Goal: Transaction & Acquisition: Subscribe to service/newsletter

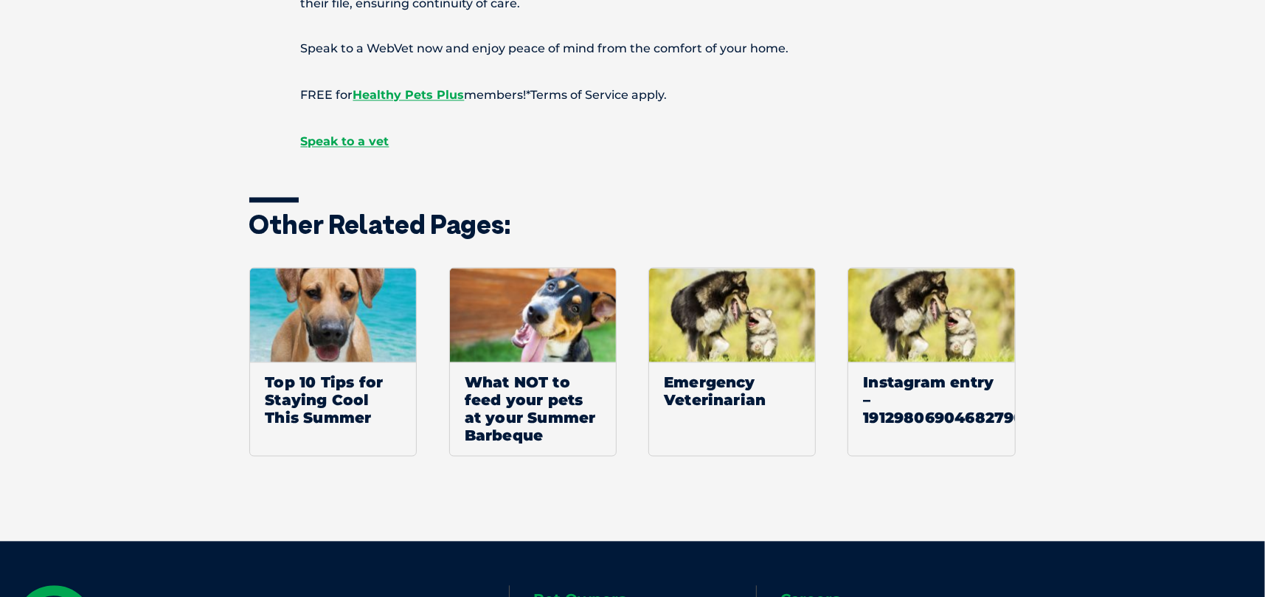
scroll to position [1987, 0]
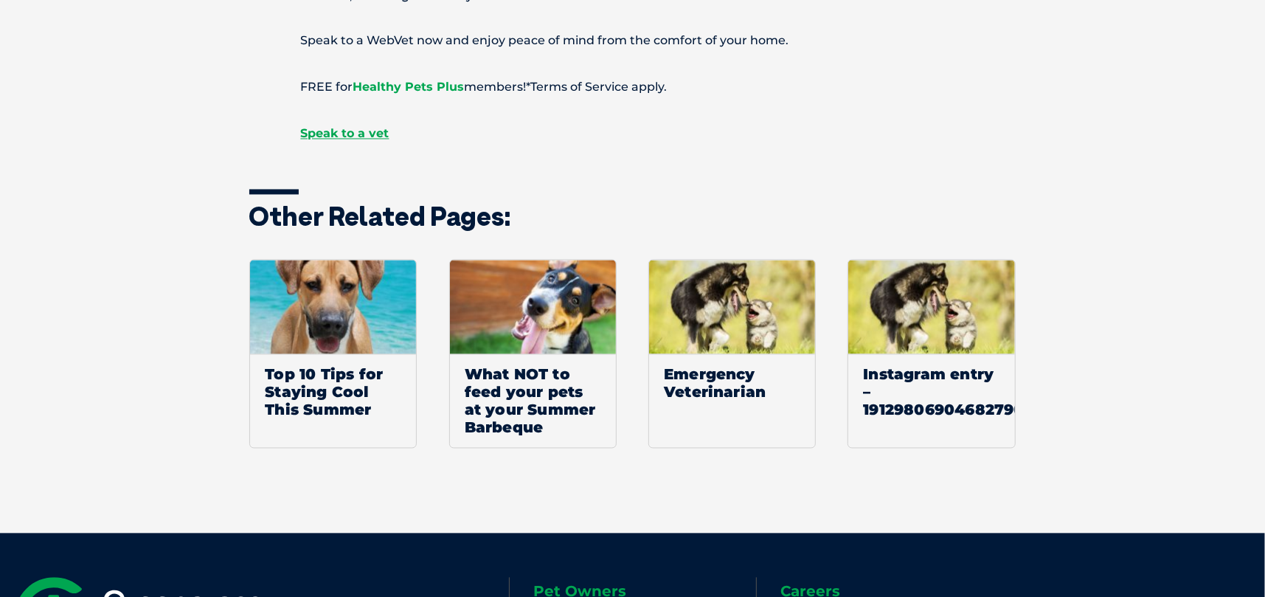
click at [409, 85] on span "Healthy Pets Plus" at bounding box center [408, 87] width 111 height 14
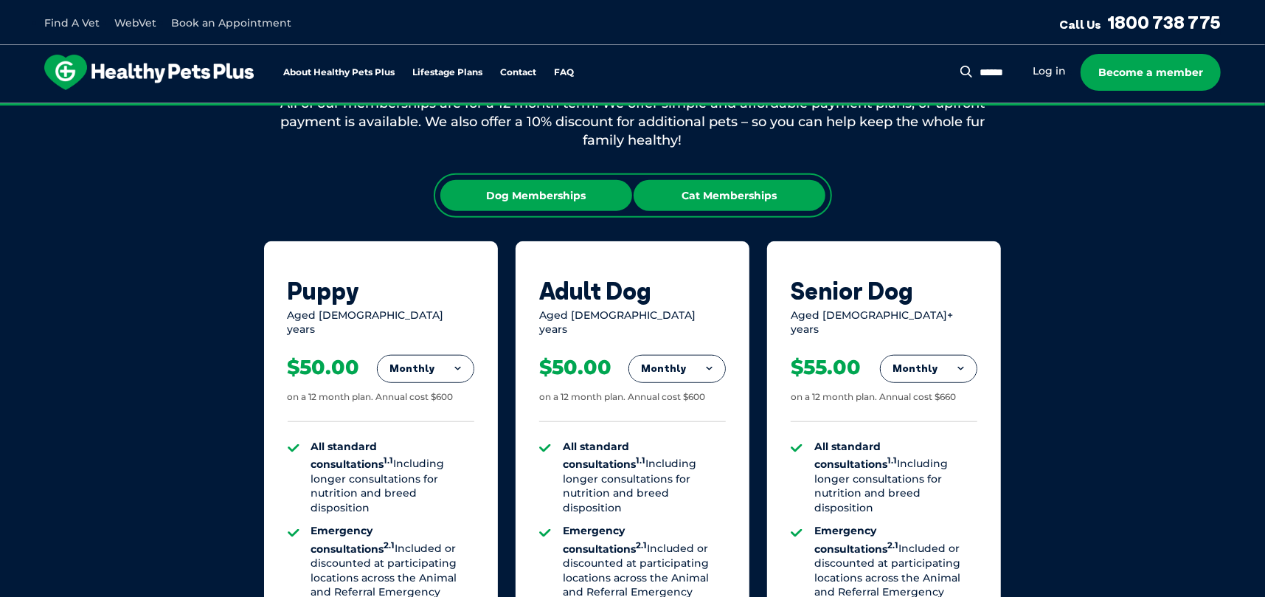
click at [744, 195] on div "Cat Memberships" at bounding box center [730, 195] width 192 height 31
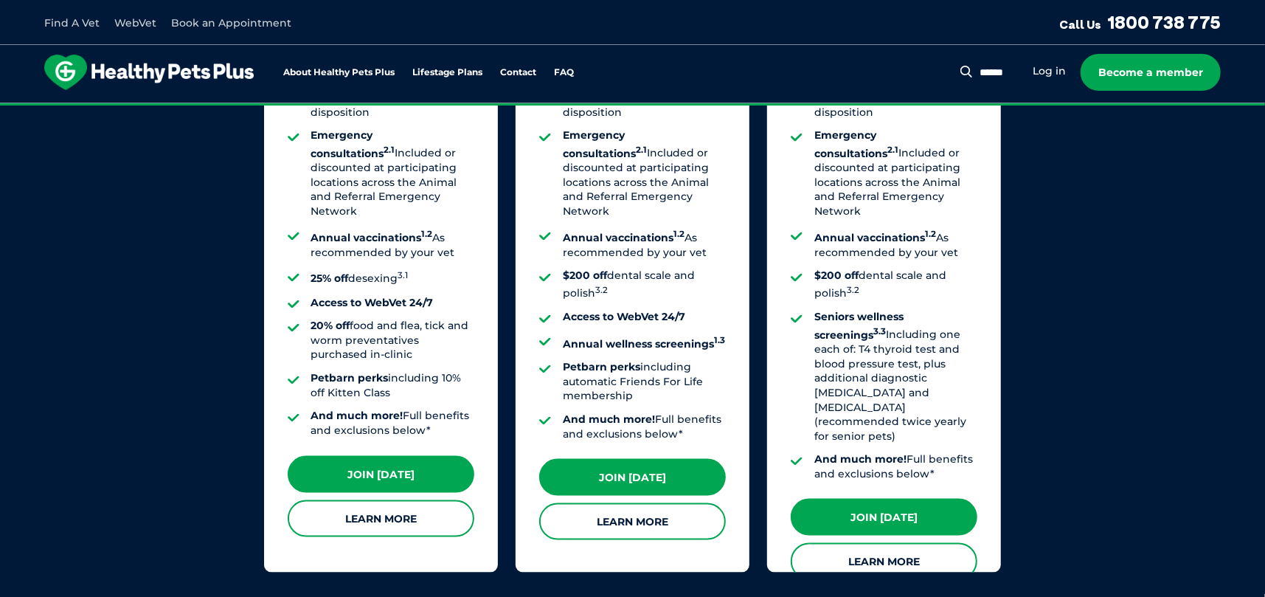
scroll to position [1328, 0]
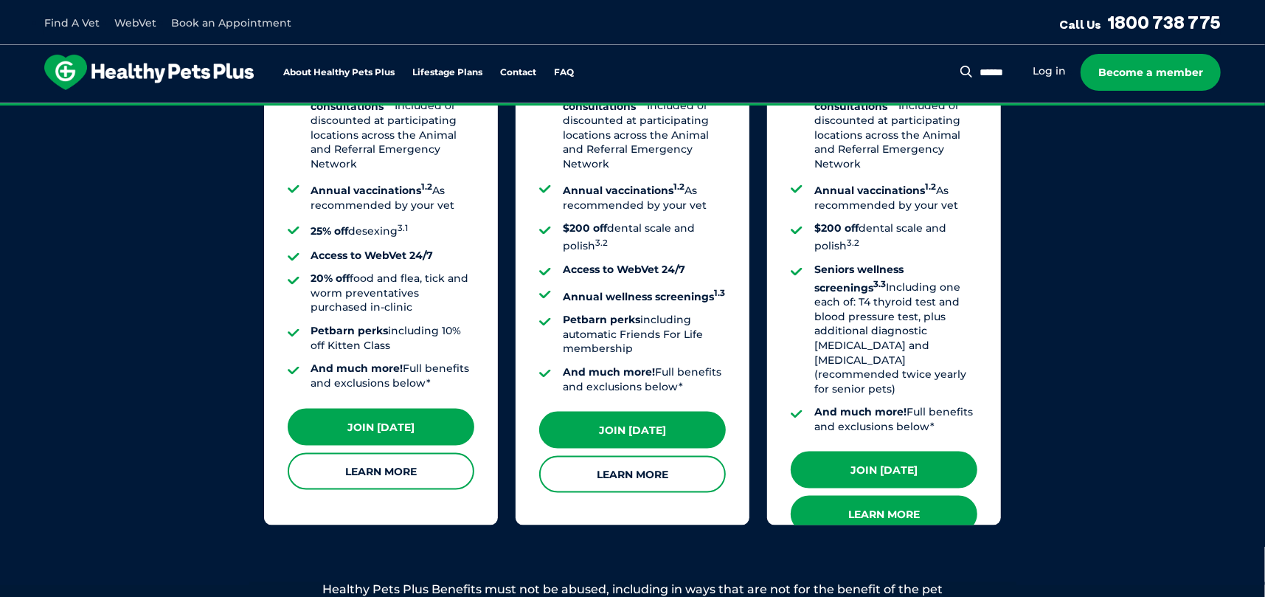
click at [901, 496] on link "Learn More" at bounding box center [884, 514] width 187 height 37
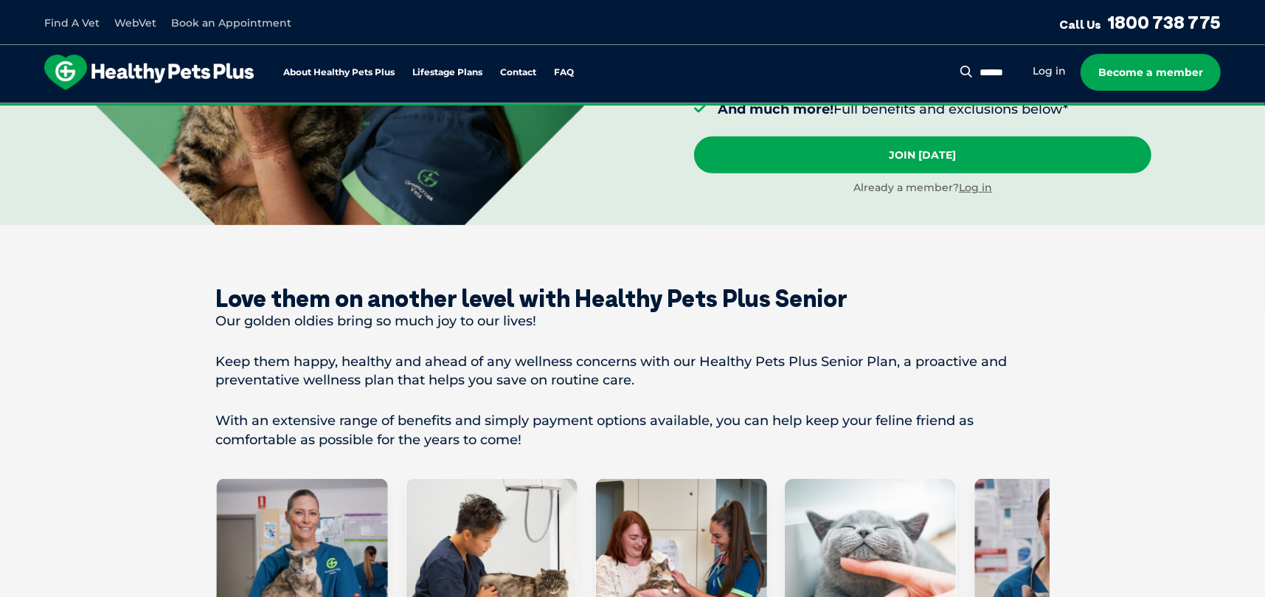
scroll to position [443, 0]
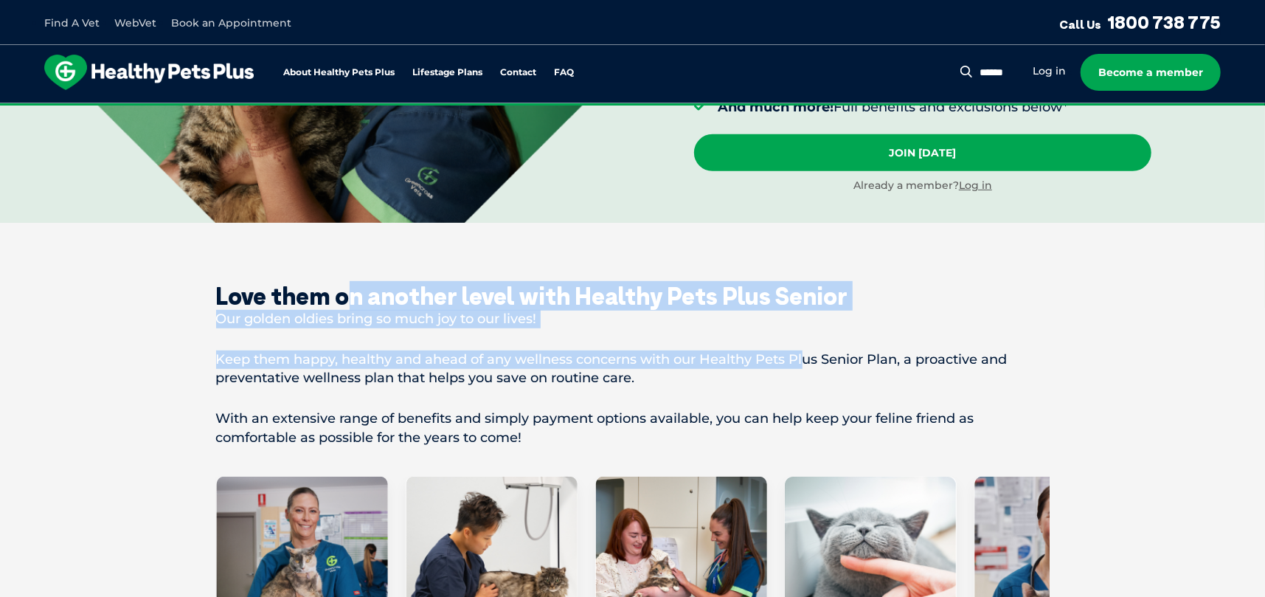
drag, startPoint x: 511, startPoint y: 294, endPoint x: 809, endPoint y: 338, distance: 301.3
click at [809, 336] on div "Love them on another level with Healthy Pets Plus Senior Our golden oldies brin…" at bounding box center [633, 364] width 834 height 165
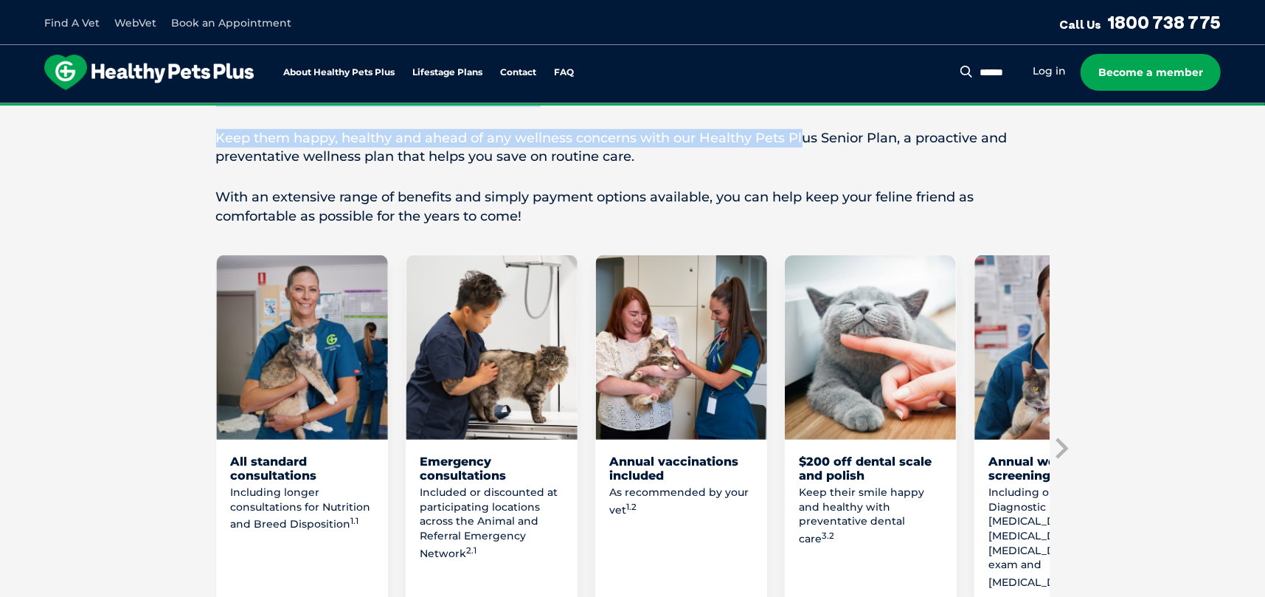
scroll to position [738, 0]
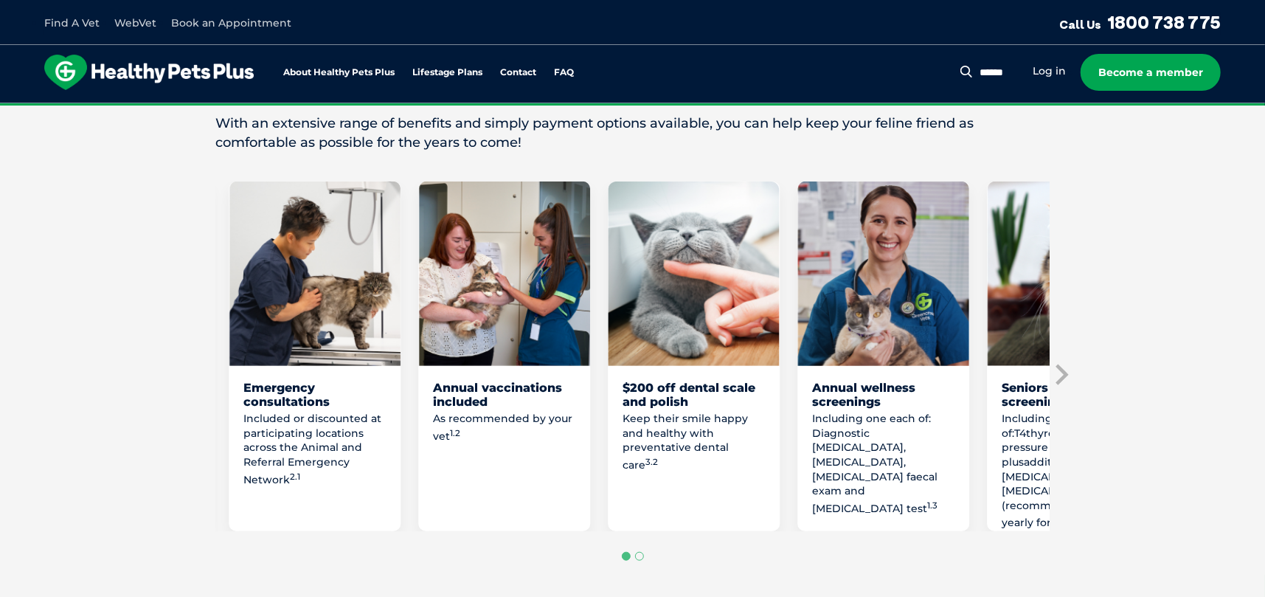
drag, startPoint x: 466, startPoint y: 412, endPoint x: 255, endPoint y: 501, distance: 229.1
click at [255, 501] on div "Included or discounted at participating locations across the Animal and Referra…" at bounding box center [314, 464] width 142 height 105
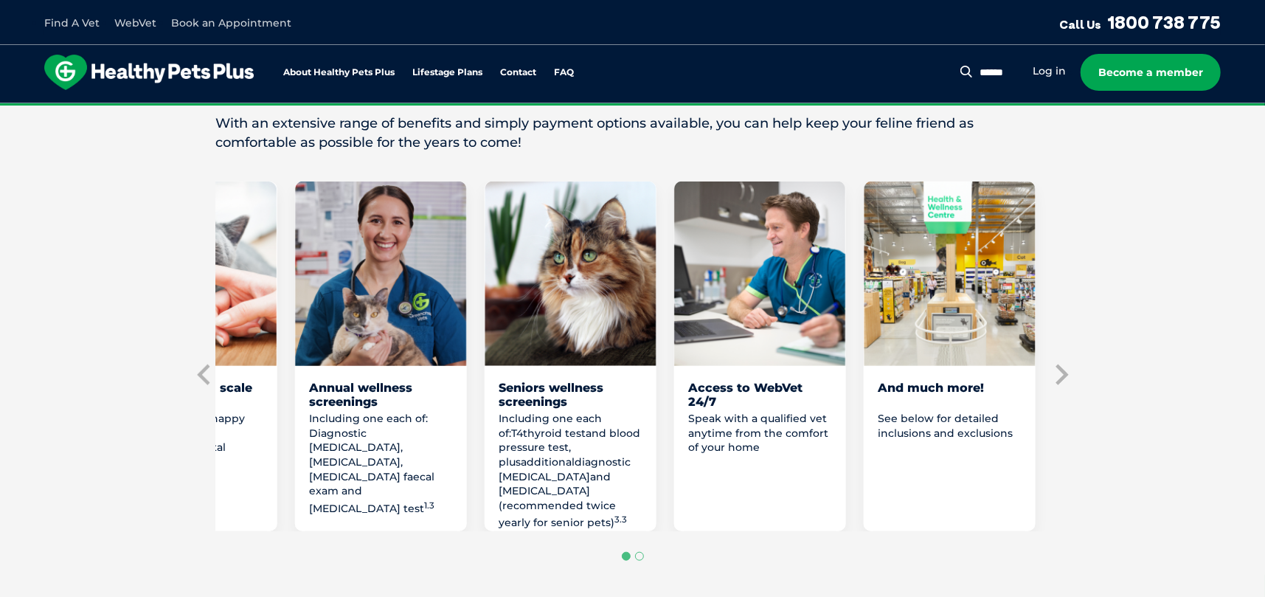
drag, startPoint x: 890, startPoint y: 387, endPoint x: 345, endPoint y: 471, distance: 551.5
click at [345, 471] on div "Annual wellness screenings Including one each of: Diagnostic [MEDICAL_DATA], [M…" at bounding box center [380, 456] width 172 height 150
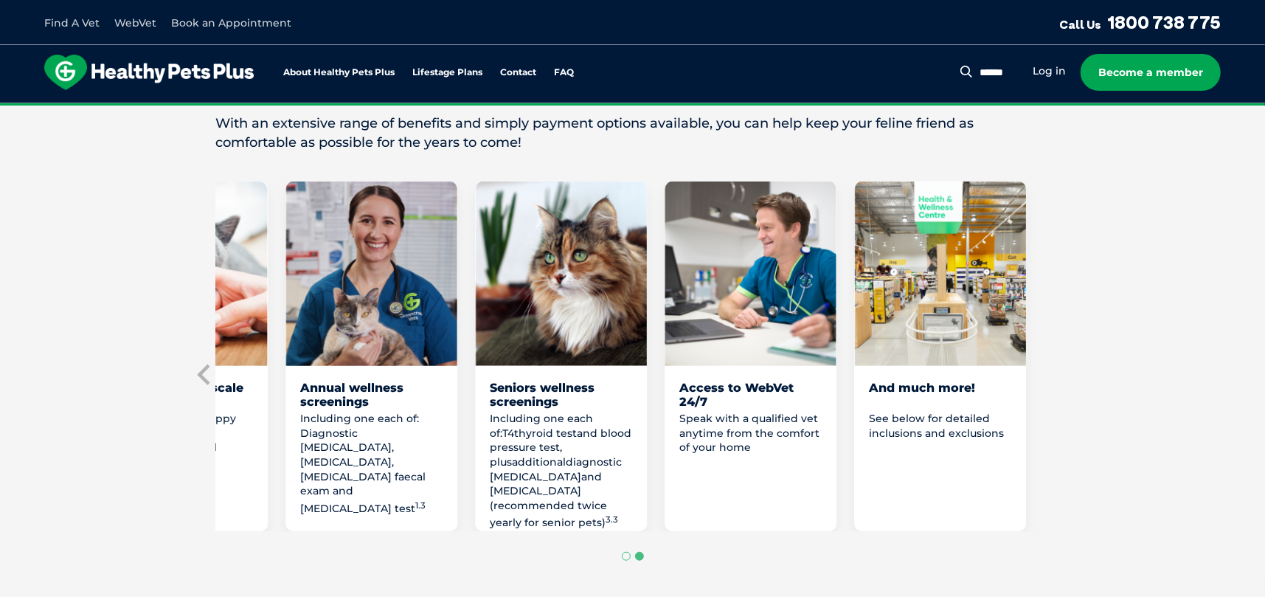
drag, startPoint x: 884, startPoint y: 395, endPoint x: 803, endPoint y: 407, distance: 82.0
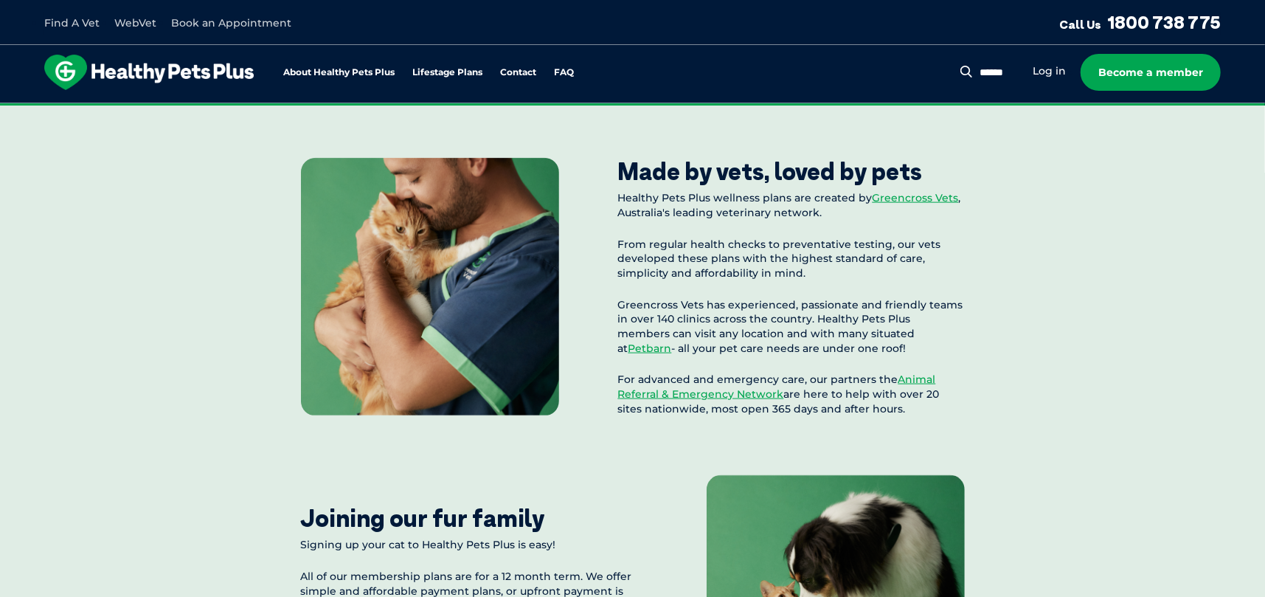
scroll to position [1328, 0]
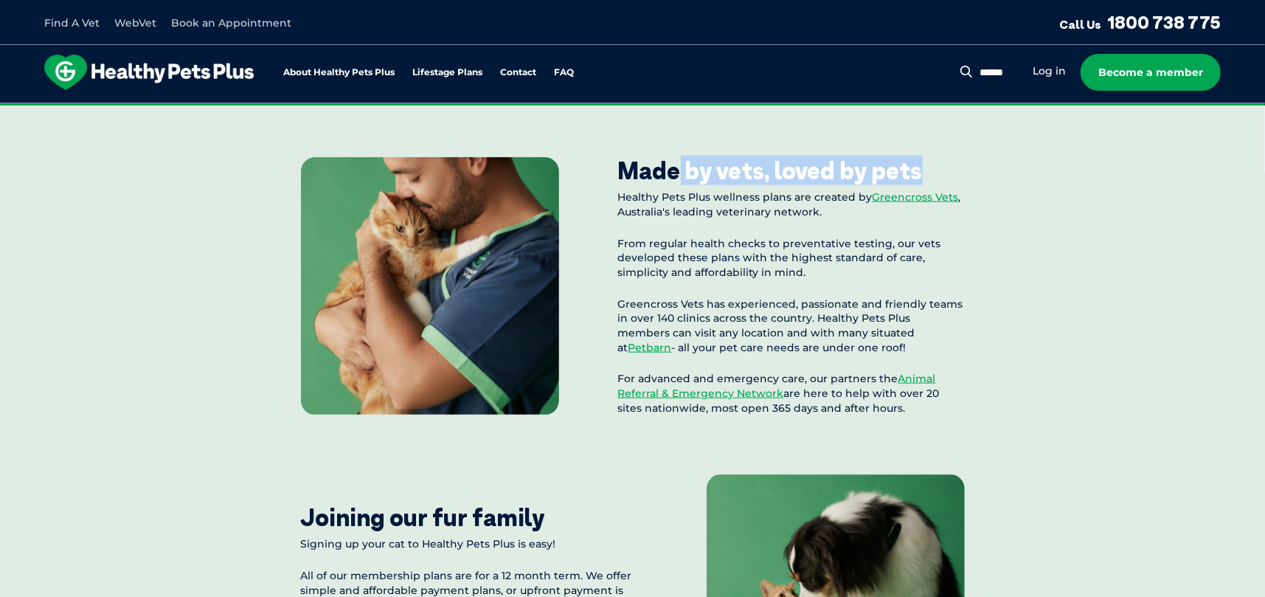
drag, startPoint x: 679, startPoint y: 170, endPoint x: 935, endPoint y: 161, distance: 256.2
click at [935, 161] on div "Made by vets, loved by pets Healthy Pets Plus wellness plans are created by Gre…" at bounding box center [791, 285] width 347 height 259
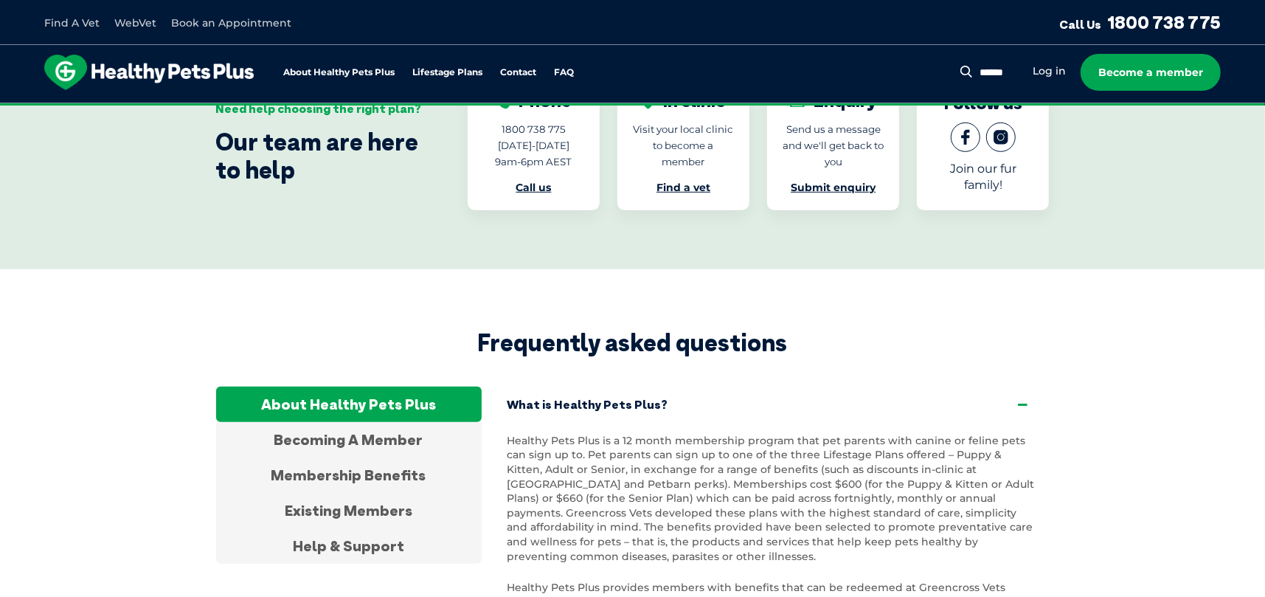
scroll to position [4721, 0]
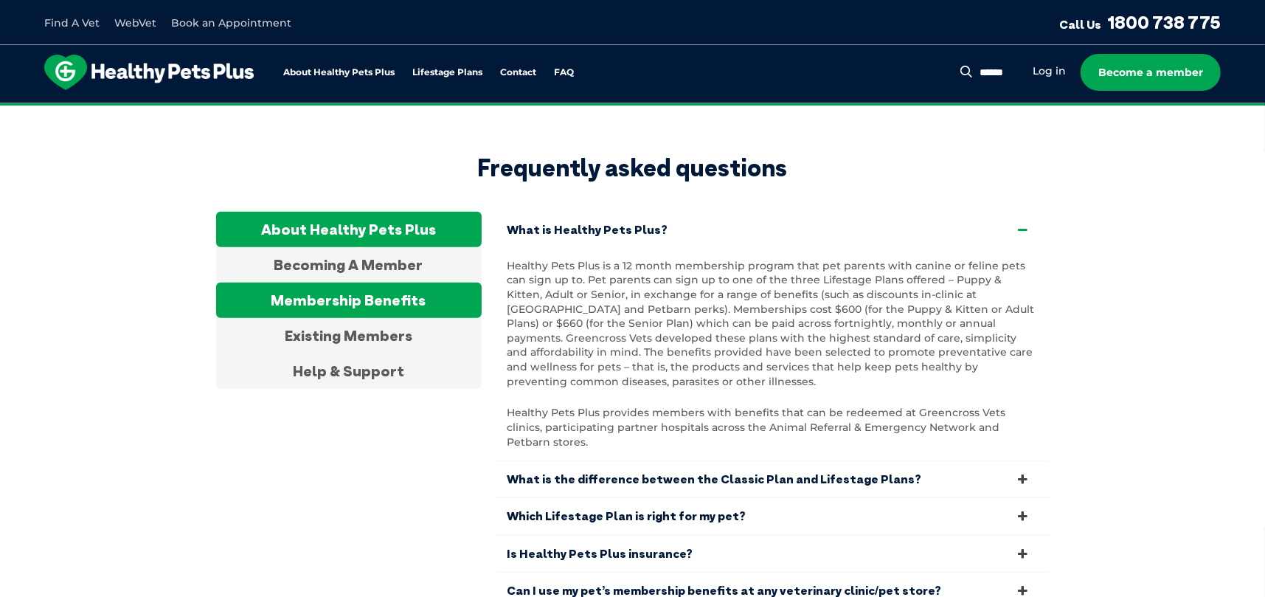
click at [356, 283] on div "Membership Benefits" at bounding box center [349, 300] width 266 height 35
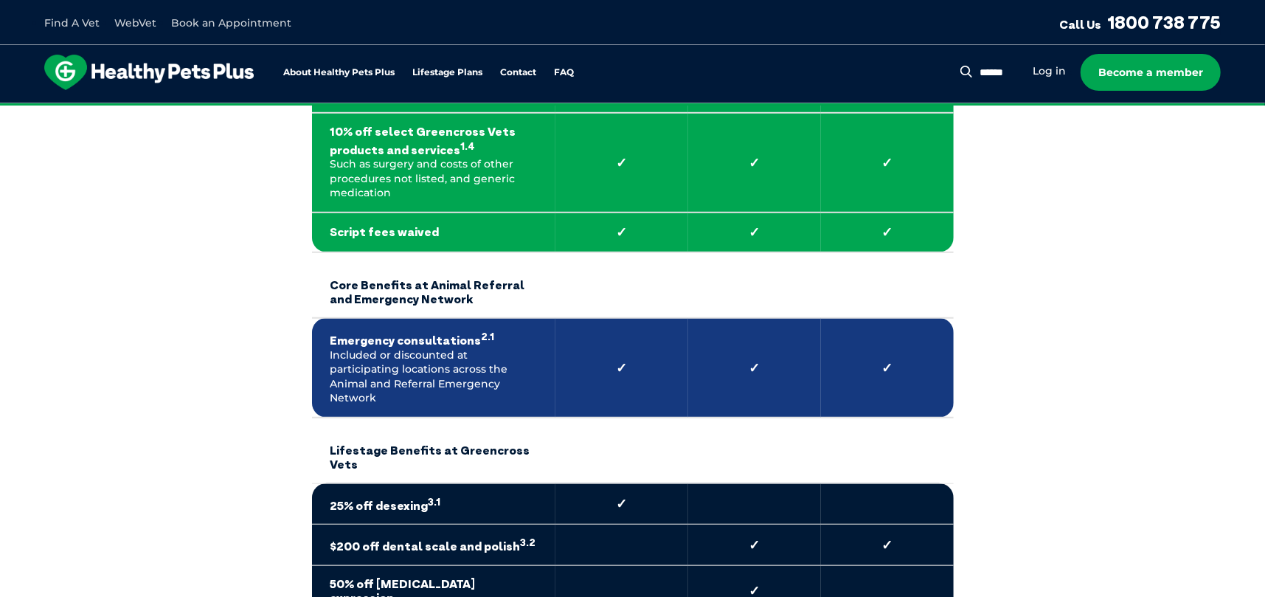
scroll to position [664, 0]
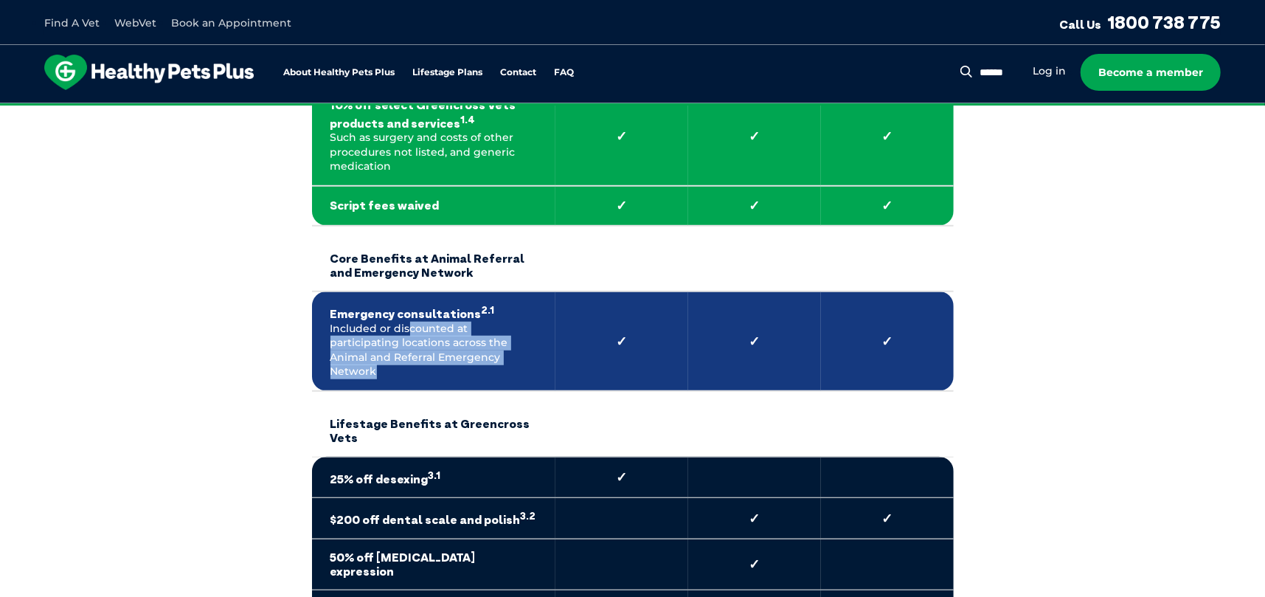
drag, startPoint x: 488, startPoint y: 311, endPoint x: 486, endPoint y: 332, distance: 20.8
click at [486, 332] on td "Emergency consultations 2.1 Included or discounted at participating locations a…" at bounding box center [433, 341] width 243 height 100
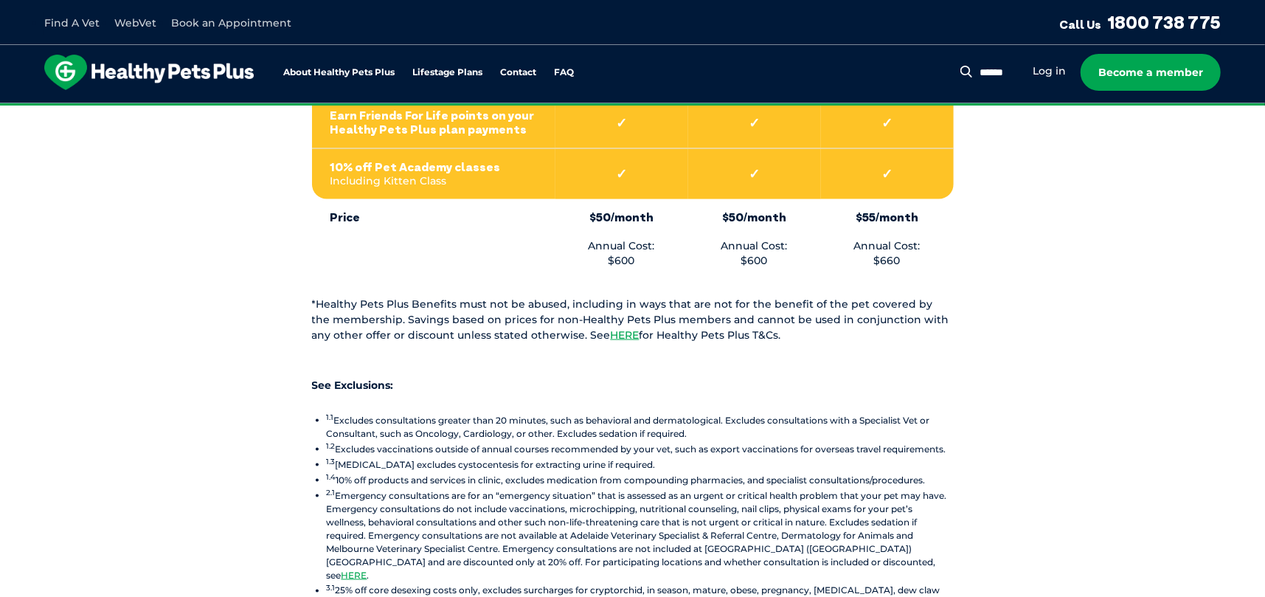
scroll to position [1481, 0]
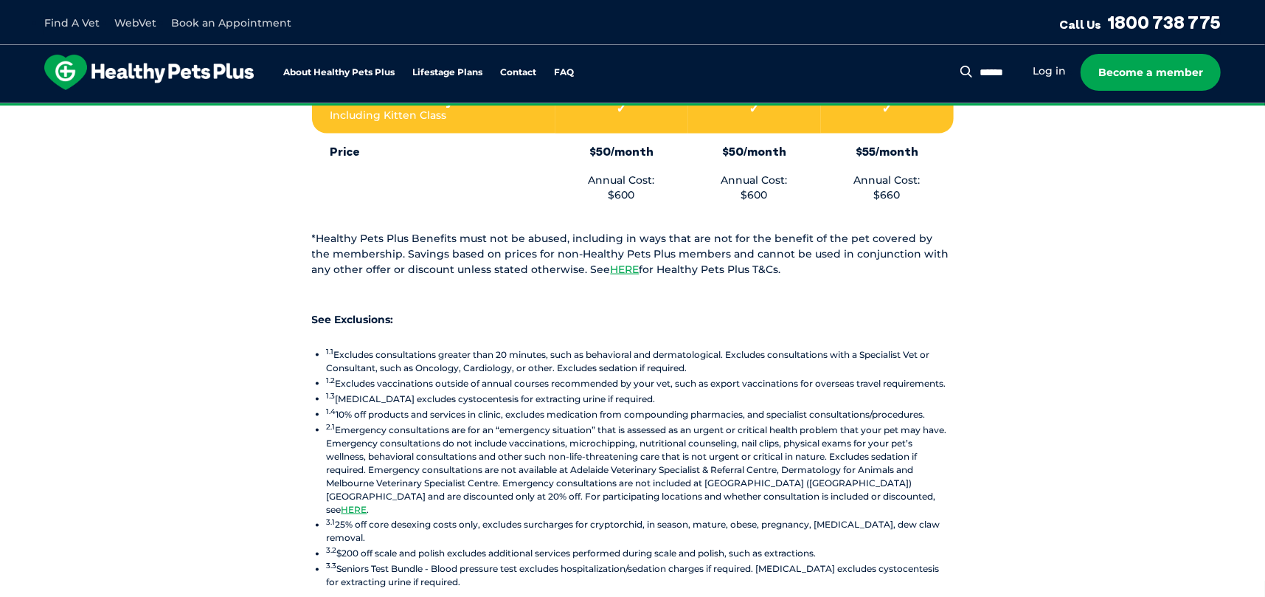
drag, startPoint x: 556, startPoint y: 189, endPoint x: 933, endPoint y: 493, distance: 484.2
drag, startPoint x: 797, startPoint y: 364, endPoint x: 779, endPoint y: 336, distance: 33.2
click at [779, 406] on li "1.4 10% off products and services in clinic, excludes medication from compoundi…" at bounding box center [640, 413] width 627 height 15
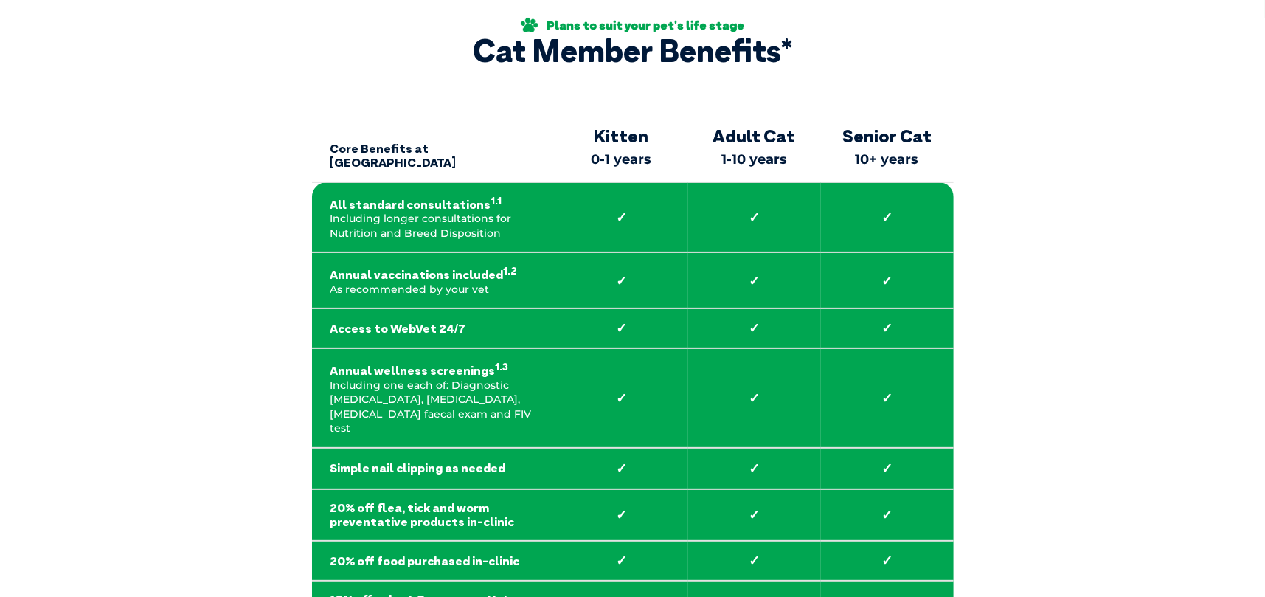
scroll to position [0, 0]
